Goal: Information Seeking & Learning: Learn about a topic

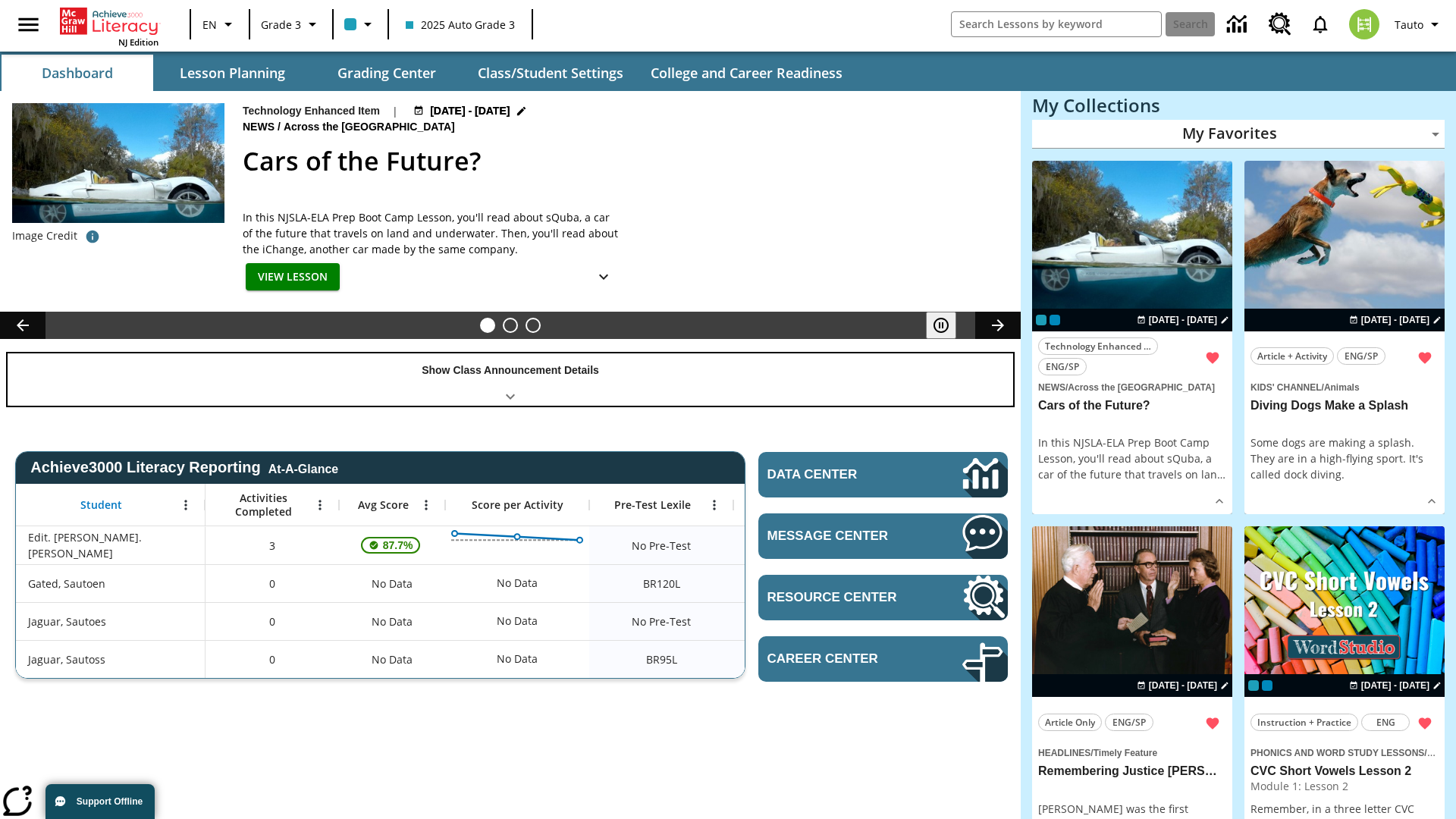
click at [511, 379] on div "Show Class Announcement Details" at bounding box center [510, 380] width 1005 height 52
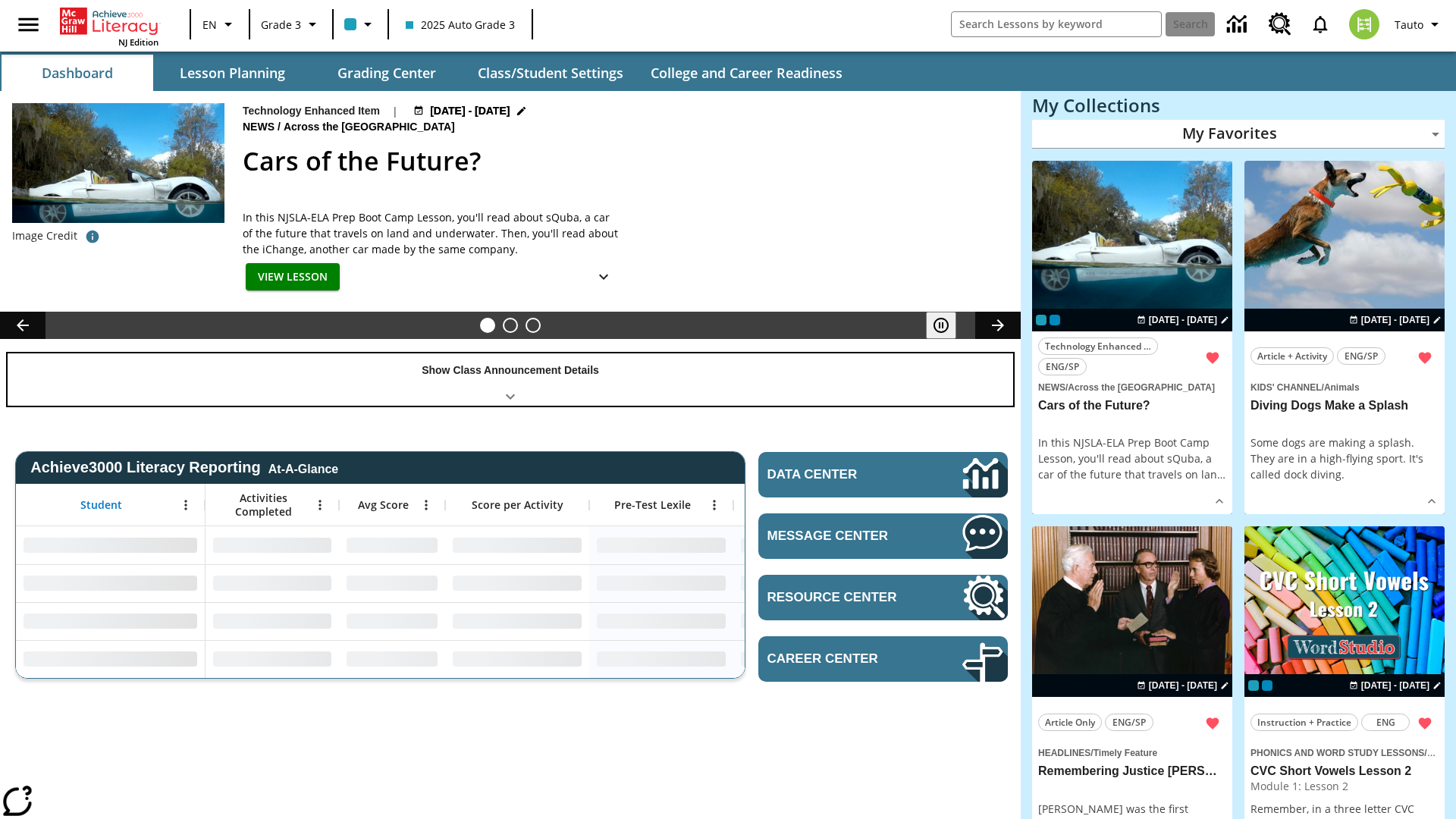
click at [511, 379] on div "Show Class Announcement Details" at bounding box center [510, 380] width 1005 height 52
